Goal: Transaction & Acquisition: Subscribe to service/newsletter

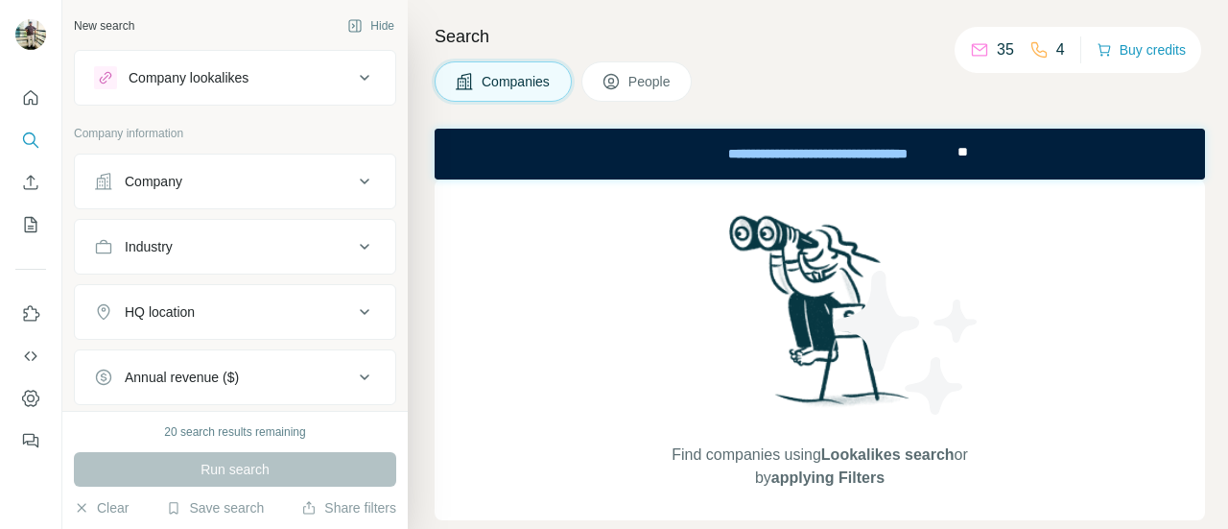
click at [768, 33] on h4 "Search" at bounding box center [820, 36] width 771 height 27
